Goal: Navigation & Orientation: Find specific page/section

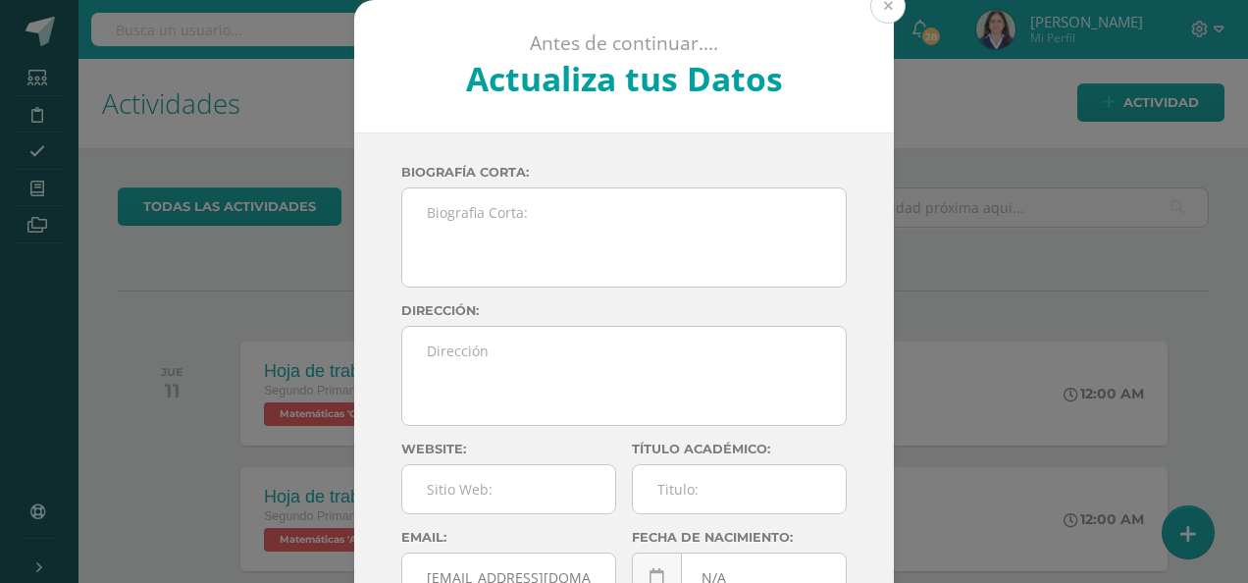
click at [881, 0] on button at bounding box center [887, 5] width 35 height 35
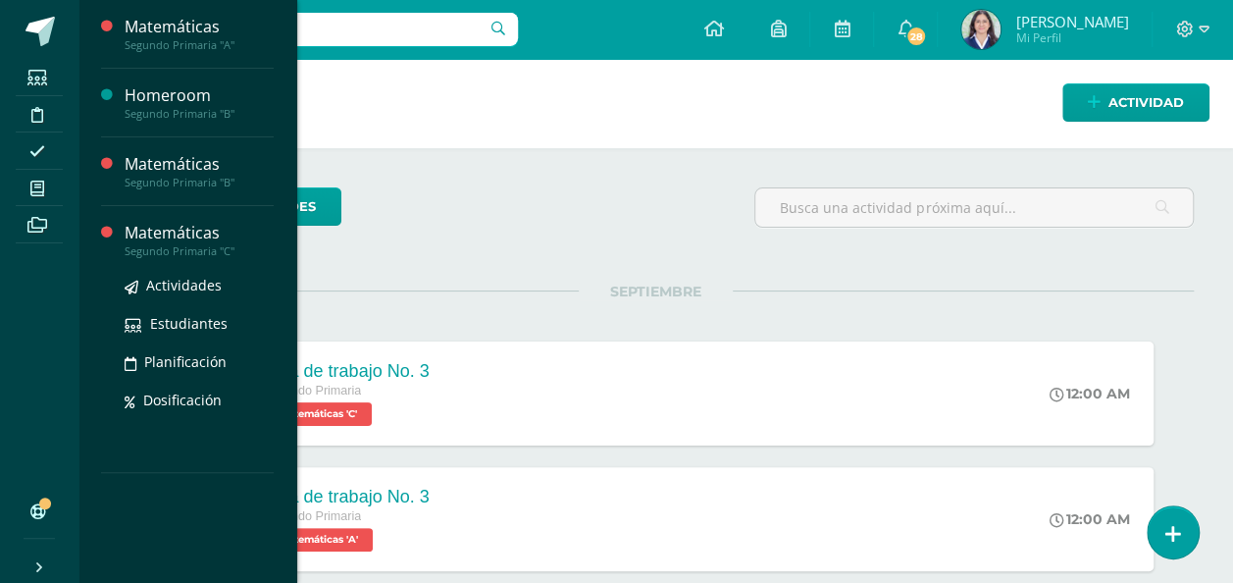
click at [155, 239] on div "Matemáticas" at bounding box center [199, 233] width 149 height 23
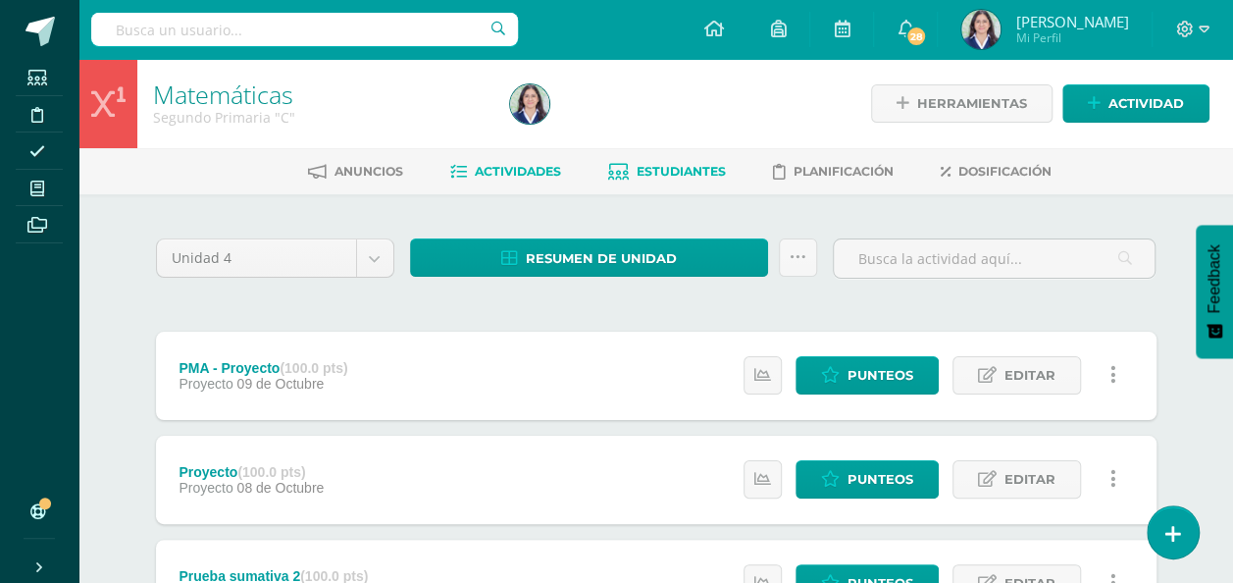
click at [681, 167] on span "Estudiantes" at bounding box center [681, 171] width 89 height 15
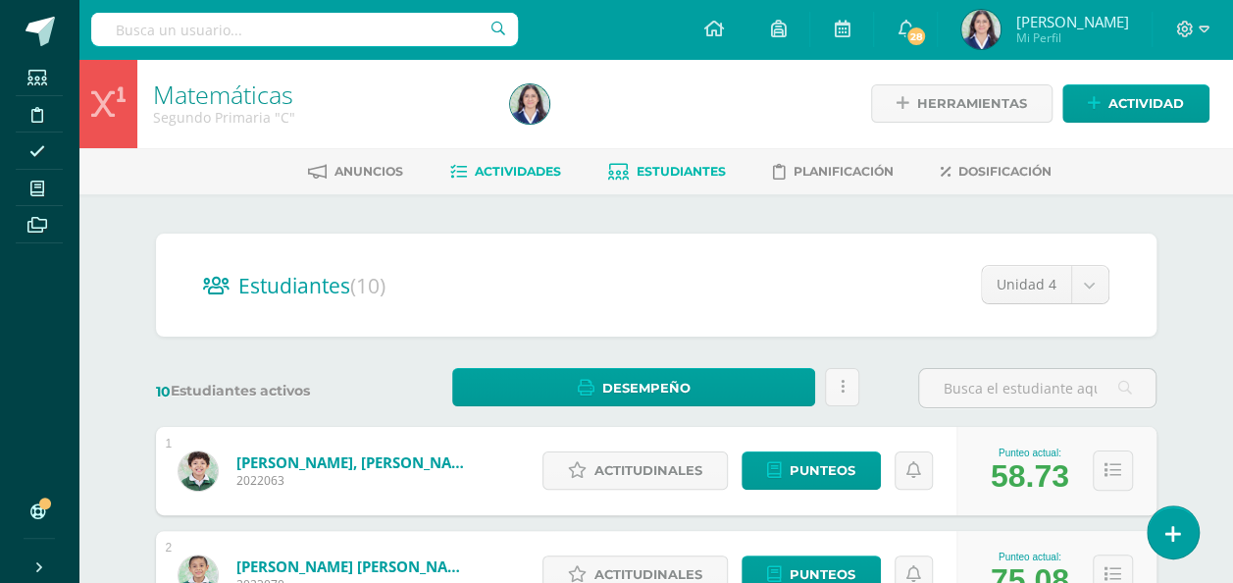
click at [510, 168] on span "Actividades" at bounding box center [518, 171] width 86 height 15
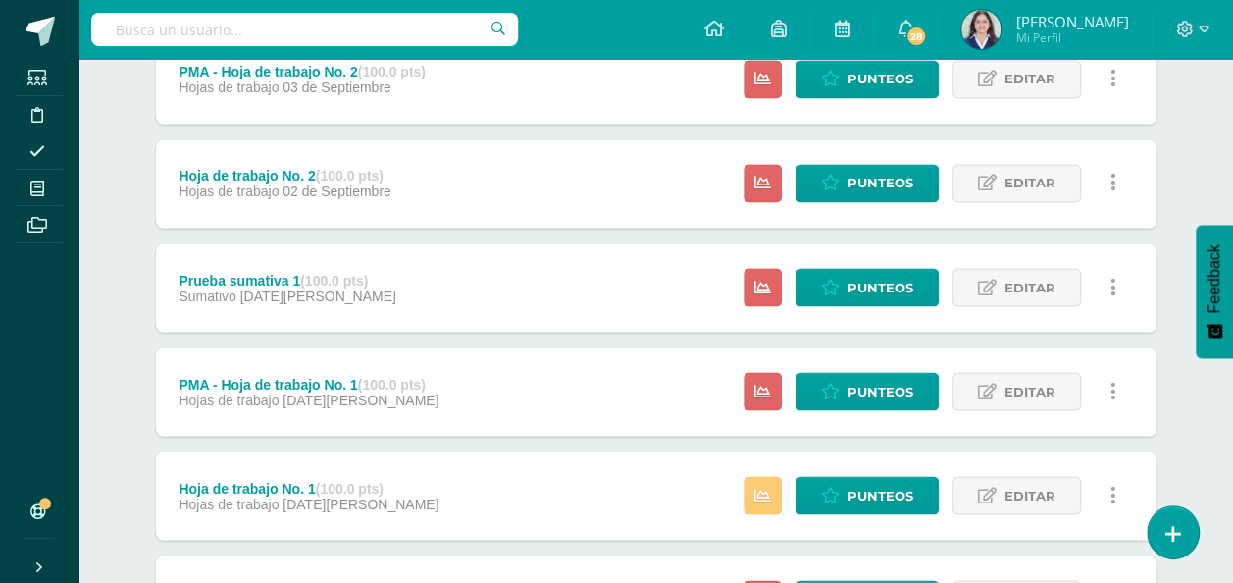
scroll to position [1934, 0]
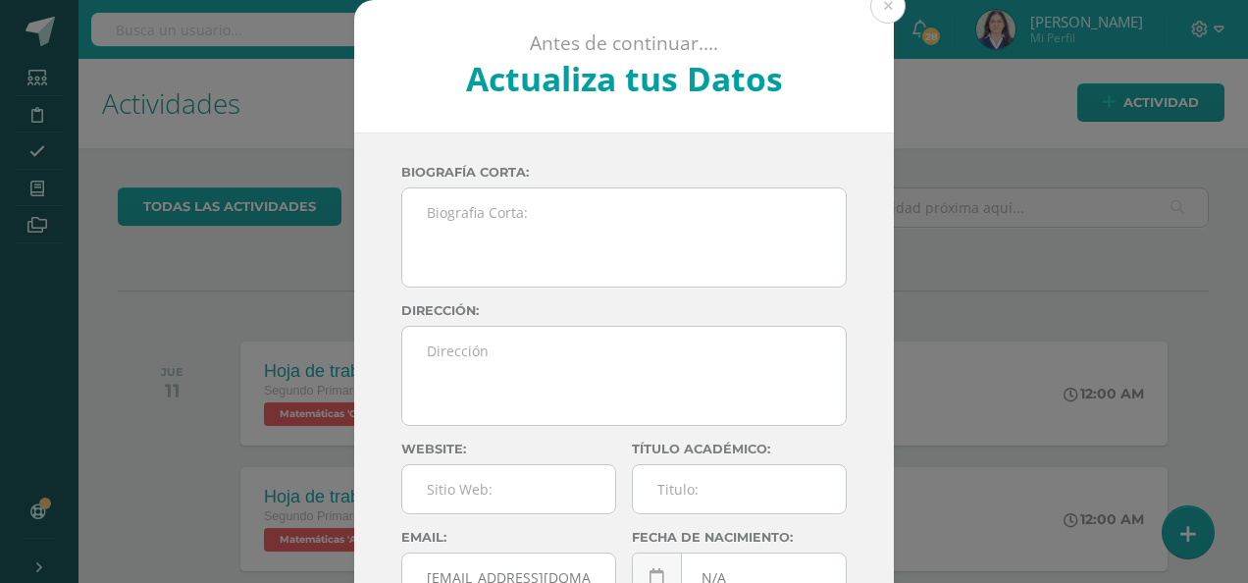
click at [98, 357] on div "Antes de continuar.... Actualiza tus Datos [PERSON_NAME] Eveliz BbV26PXqfdnTu36…" at bounding box center [624, 370] width 1232 height 740
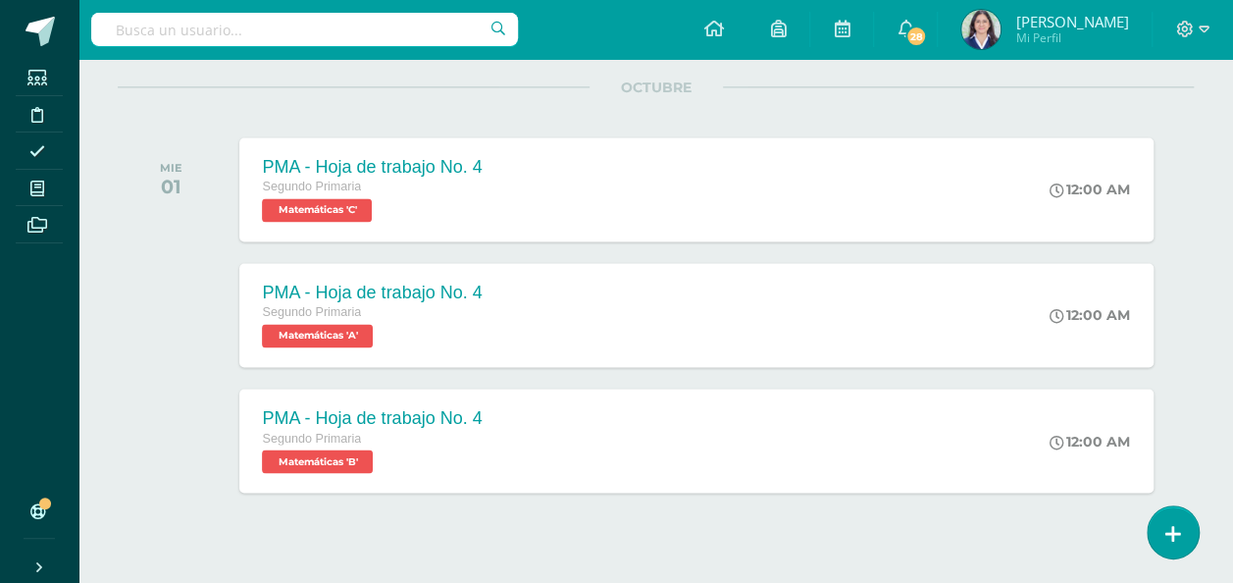
scroll to position [1446, 0]
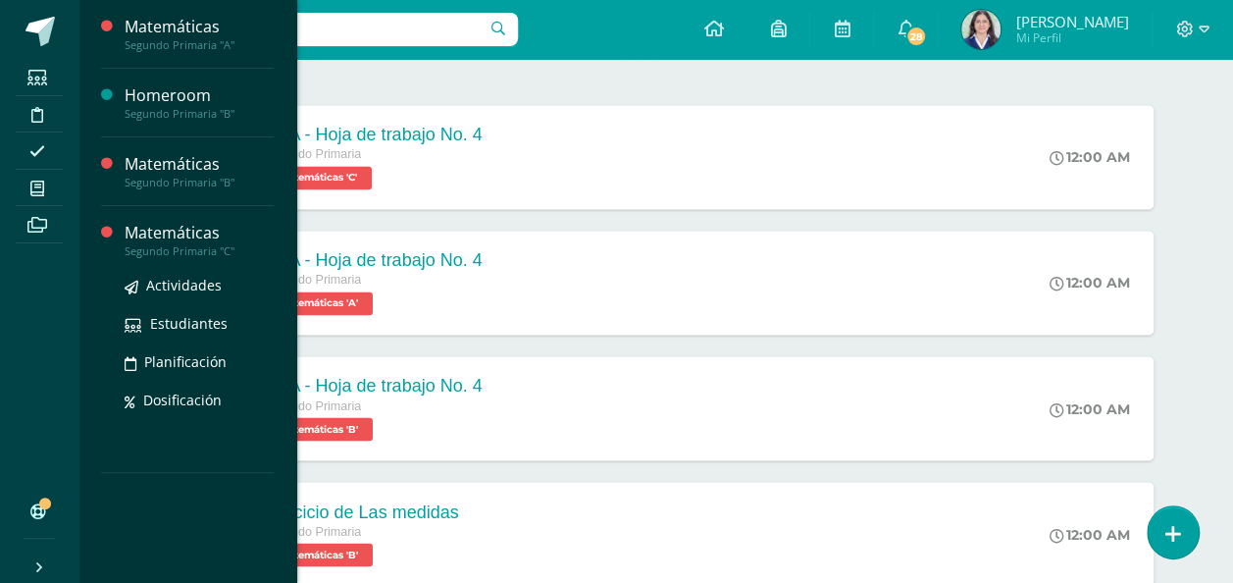
click at [162, 236] on div "Matemáticas" at bounding box center [199, 233] width 149 height 23
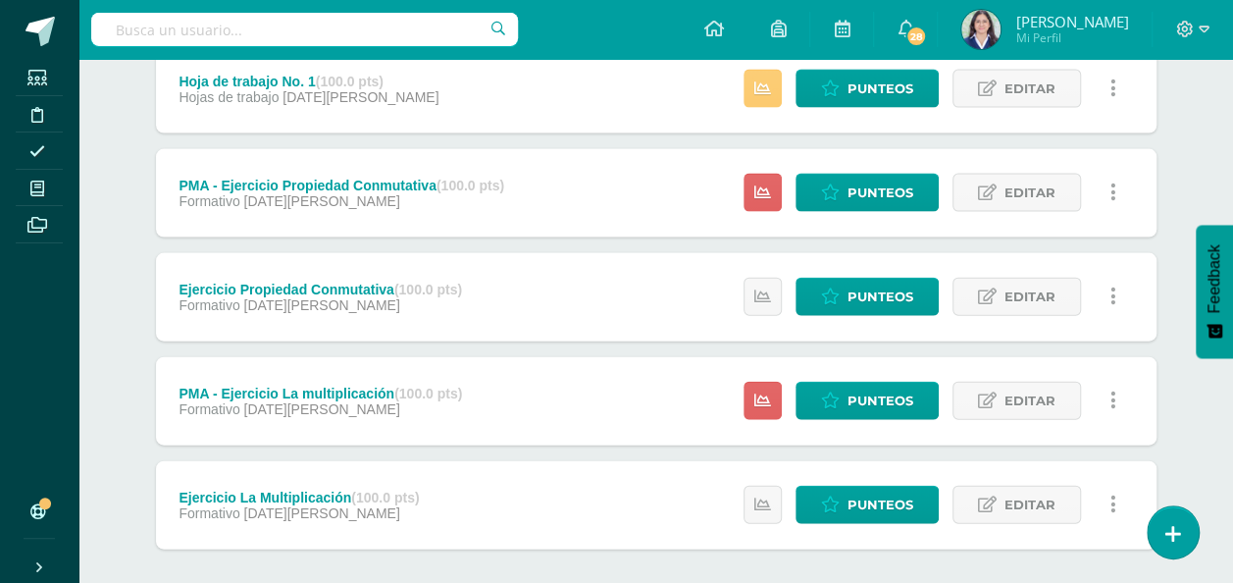
scroll to position [2149, 0]
